Goal: Transaction & Acquisition: Purchase product/service

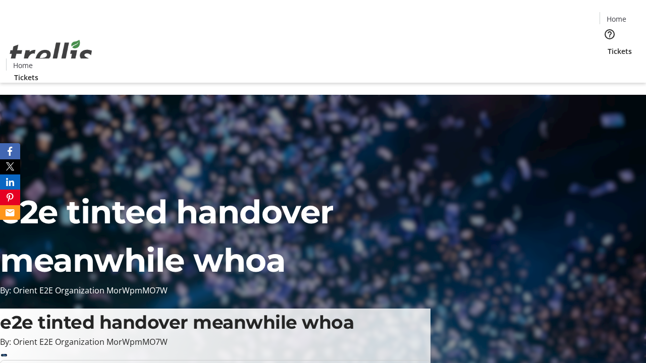
click at [607, 46] on span "Tickets" at bounding box center [619, 51] width 24 height 11
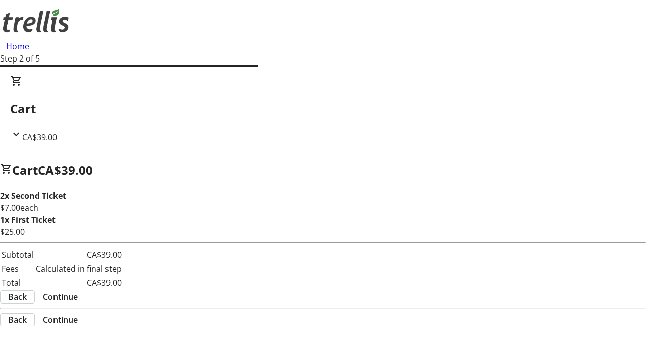
click at [78, 291] on span "Continue" at bounding box center [60, 297] width 35 height 12
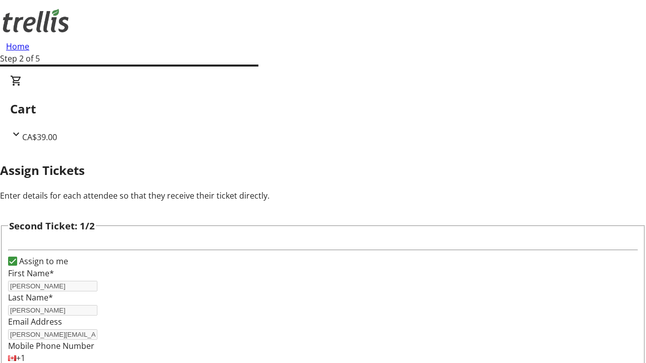
scroll to position [165, 0]
